Goal: Task Accomplishment & Management: Manage account settings

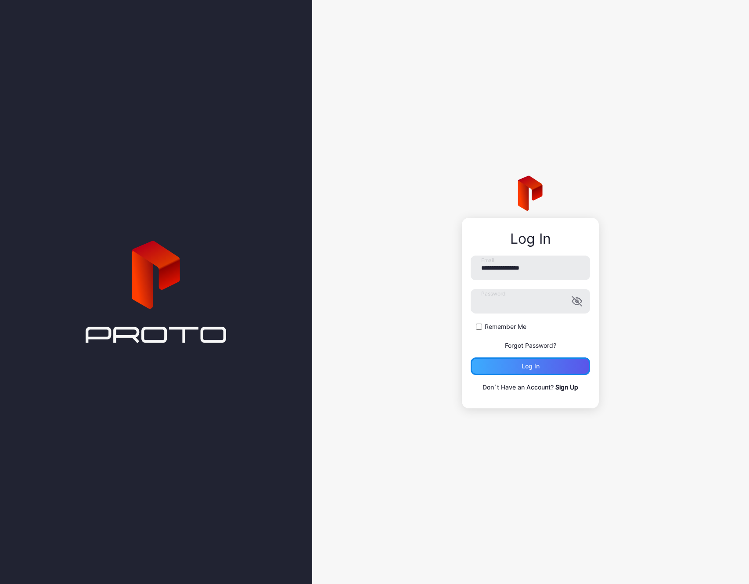
click at [539, 367] on div "Log in" at bounding box center [531, 366] width 18 height 7
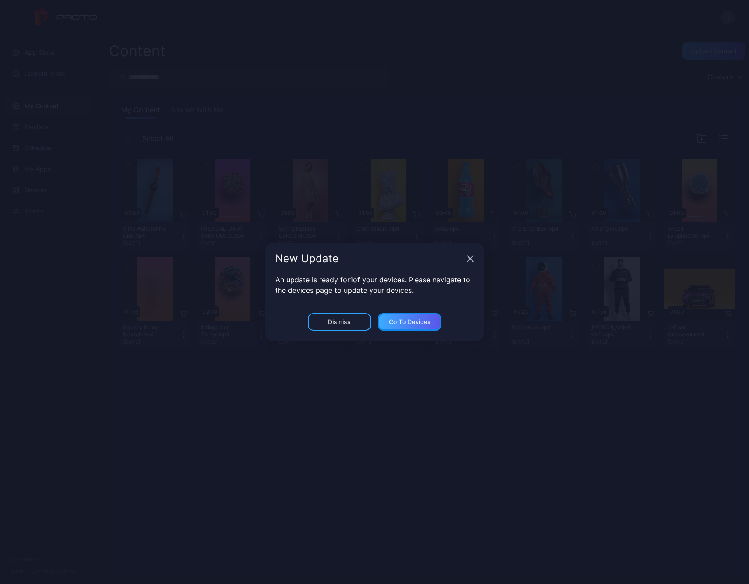
click at [400, 325] on div "Go to devices" at bounding box center [410, 321] width 42 height 7
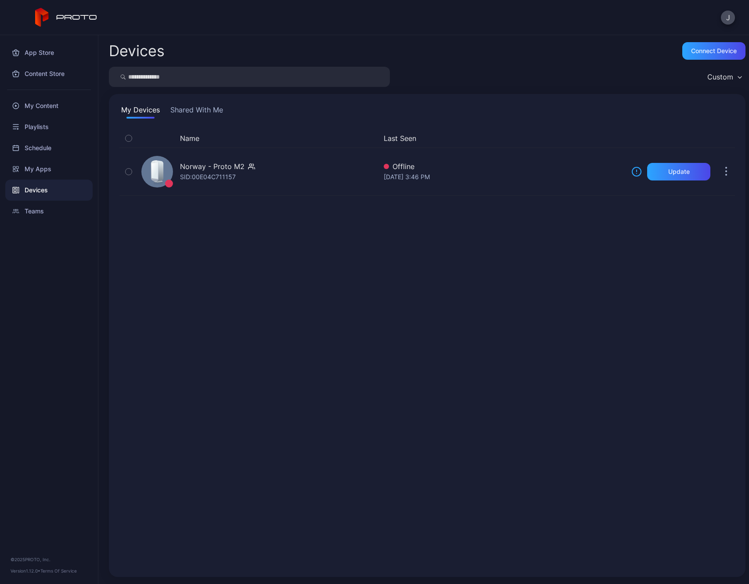
click at [205, 110] on button "Shared With Me" at bounding box center [197, 111] width 56 height 14
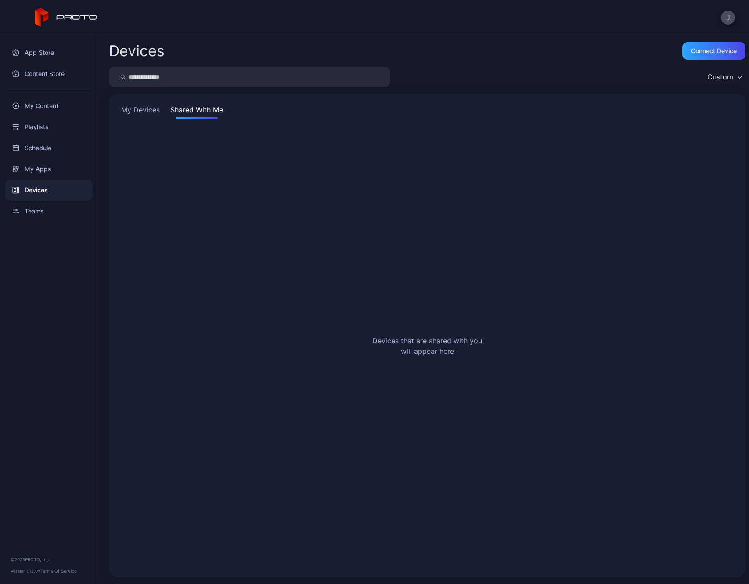
click at [147, 103] on div "My Devices Shared With Me Devices that are shared with you will appear here" at bounding box center [427, 335] width 637 height 483
click at [147, 106] on button "My Devices" at bounding box center [140, 111] width 42 height 14
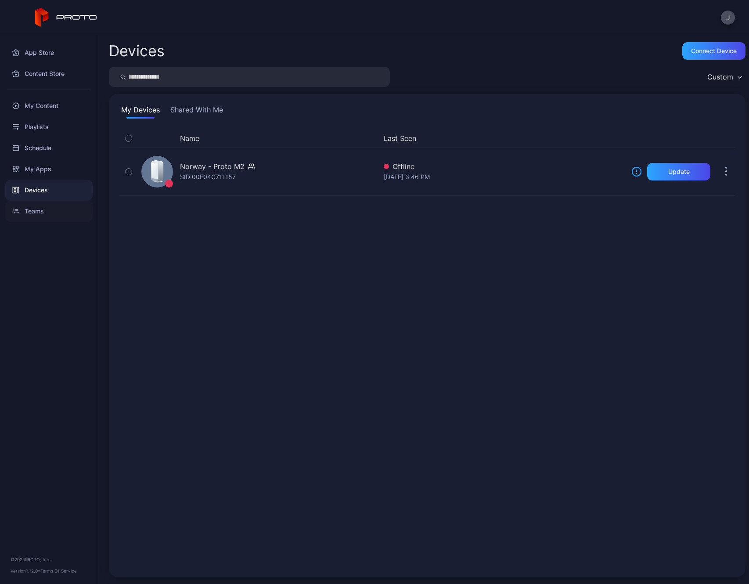
click at [46, 209] on div "Teams" at bounding box center [48, 211] width 87 height 21
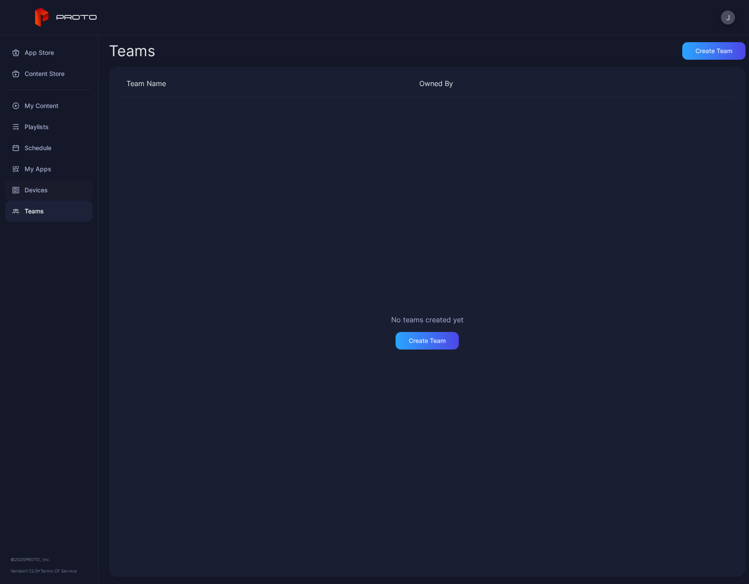
click at [32, 188] on div "Devices" at bounding box center [48, 190] width 87 height 21
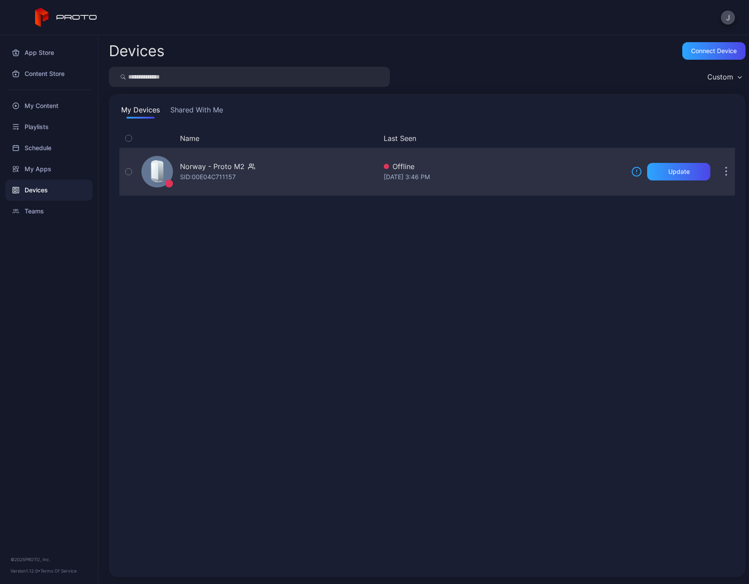
click at [202, 156] on div "Norway - Proto M2 SID: 00E04C711157" at bounding box center [257, 172] width 239 height 44
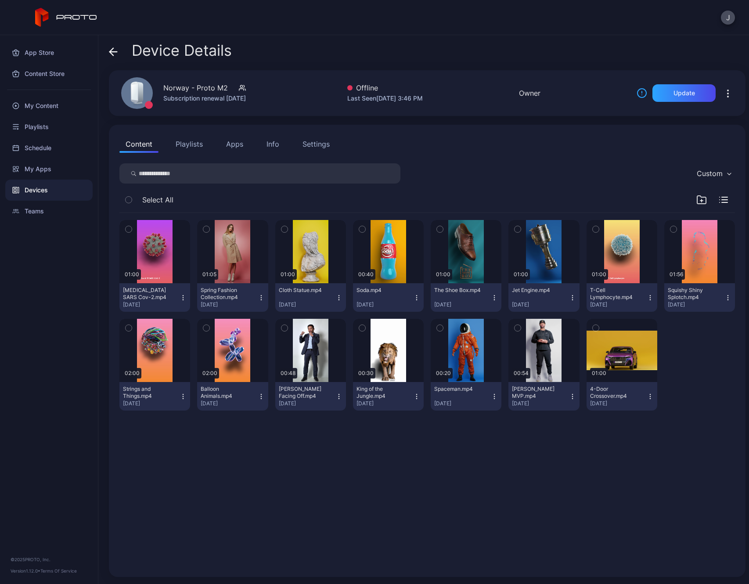
click at [327, 140] on div "Settings" at bounding box center [315, 144] width 27 height 11
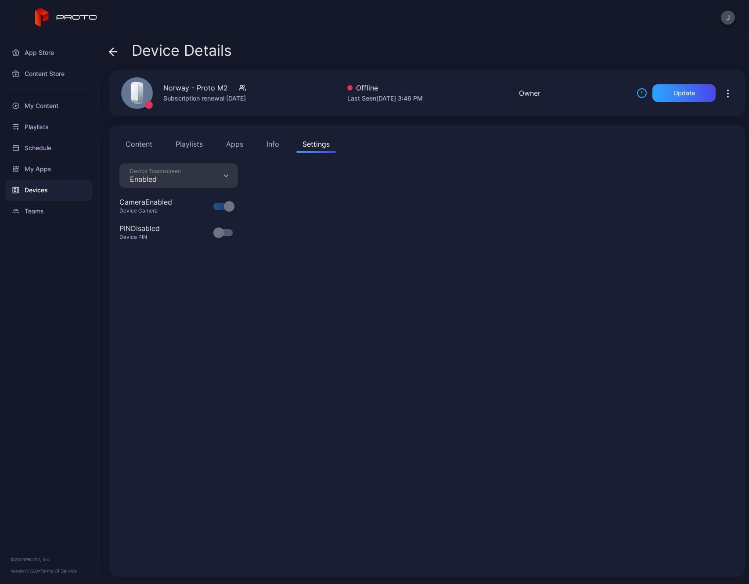
click at [281, 145] on button "Info" at bounding box center [272, 144] width 25 height 18
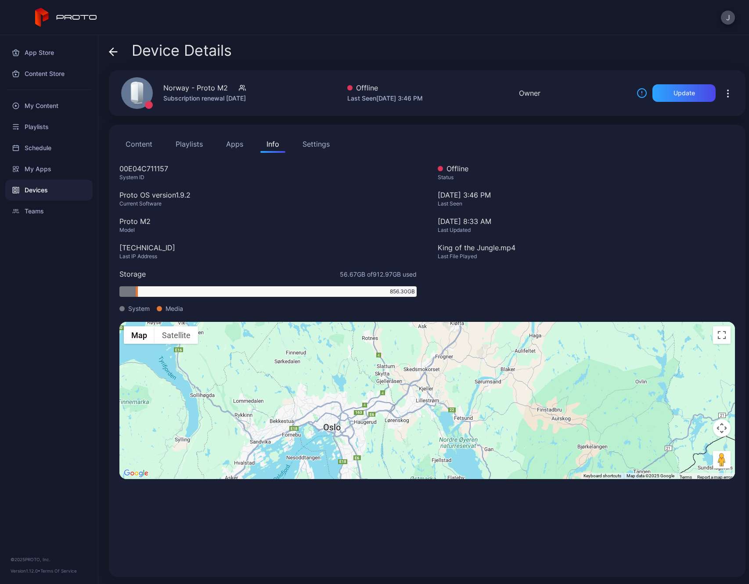
click at [246, 83] on icon "button" at bounding box center [242, 87] width 7 height 9
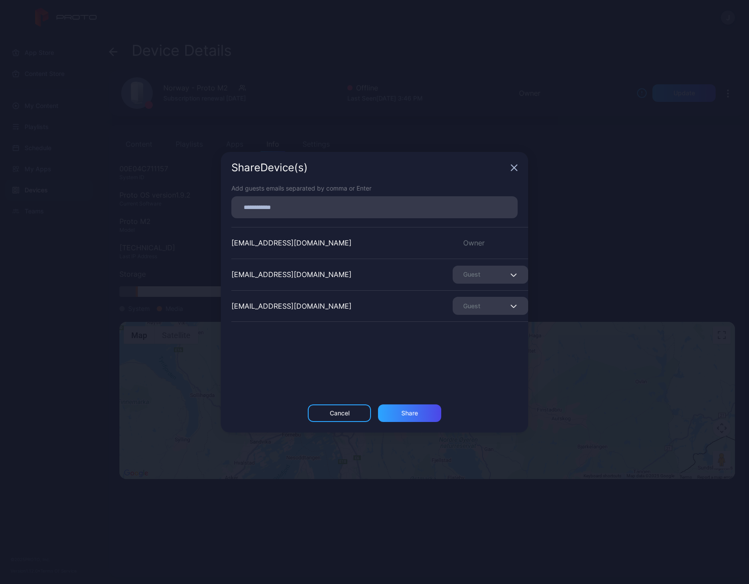
click at [330, 211] on input at bounding box center [375, 206] width 276 height 11
type input "**********"
click at [428, 407] on div "Share" at bounding box center [409, 413] width 63 height 18
type input "**********"
click at [403, 410] on div "Share" at bounding box center [409, 413] width 63 height 18
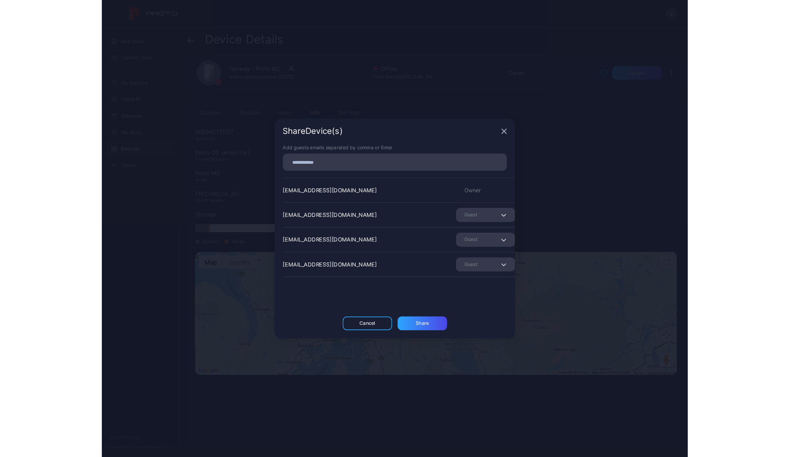
scroll to position [26, 0]
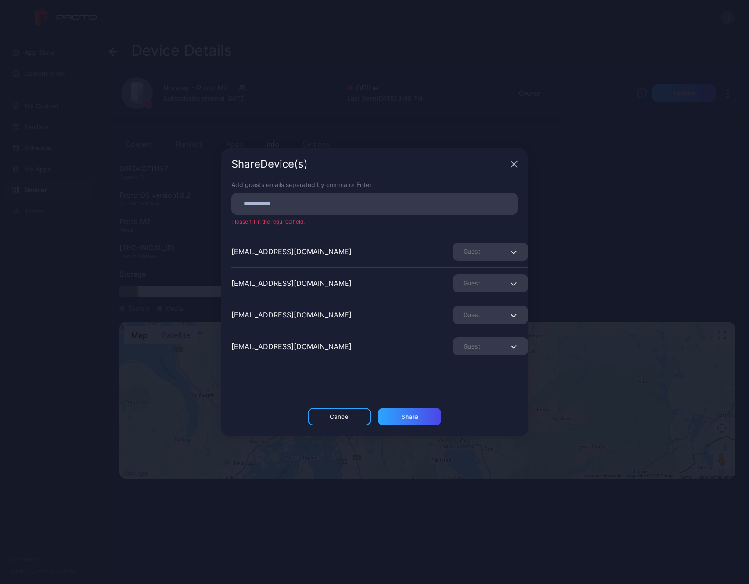
click at [517, 167] on icon "button" at bounding box center [514, 164] width 7 height 7
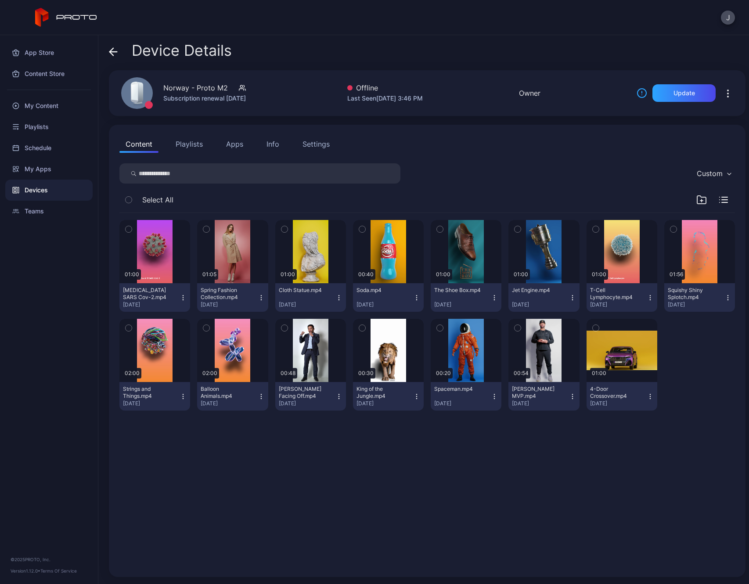
click at [232, 149] on button "Apps" at bounding box center [234, 144] width 29 height 18
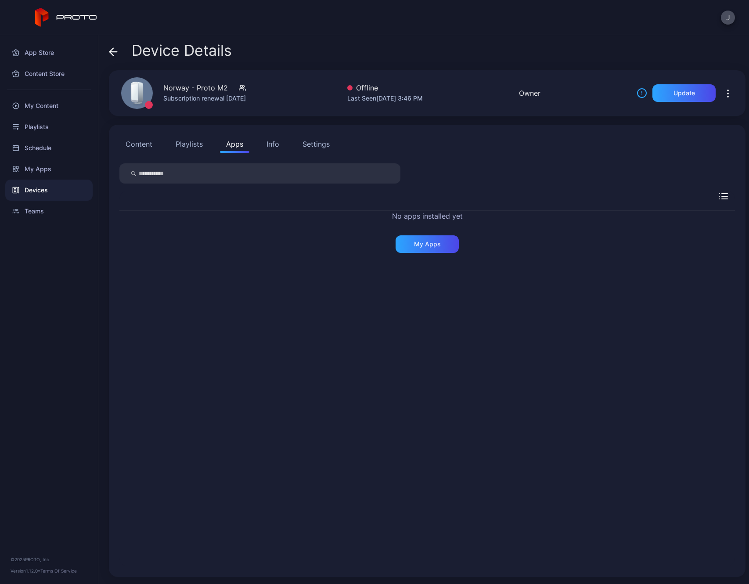
click at [182, 144] on button "Playlists" at bounding box center [189, 144] width 40 height 18
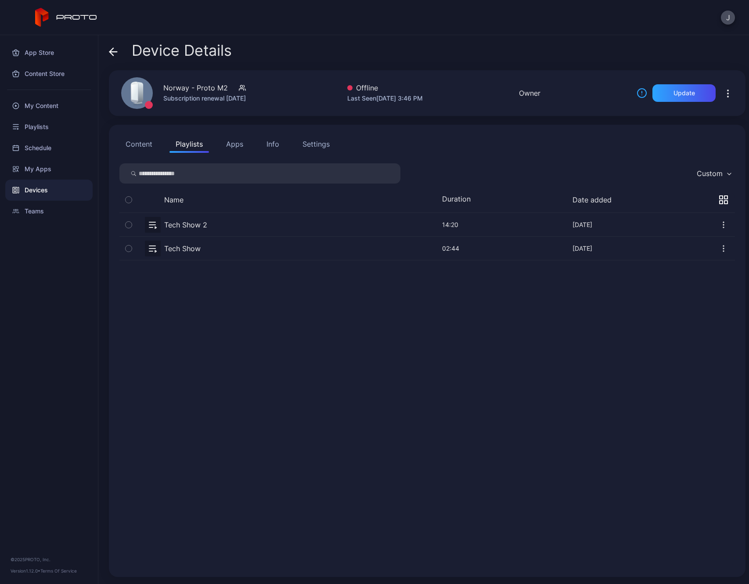
click at [148, 148] on button "Content" at bounding box center [138, 144] width 39 height 18
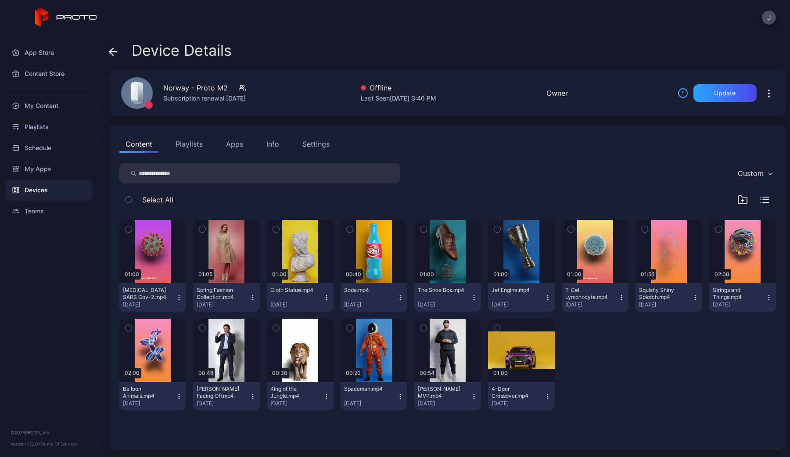
drag, startPoint x: 161, startPoint y: 151, endPoint x: 471, endPoint y: 23, distance: 335.8
click at [471, 23] on div "J" at bounding box center [395, 17] width 790 height 35
